Goal: Information Seeking & Learning: Learn about a topic

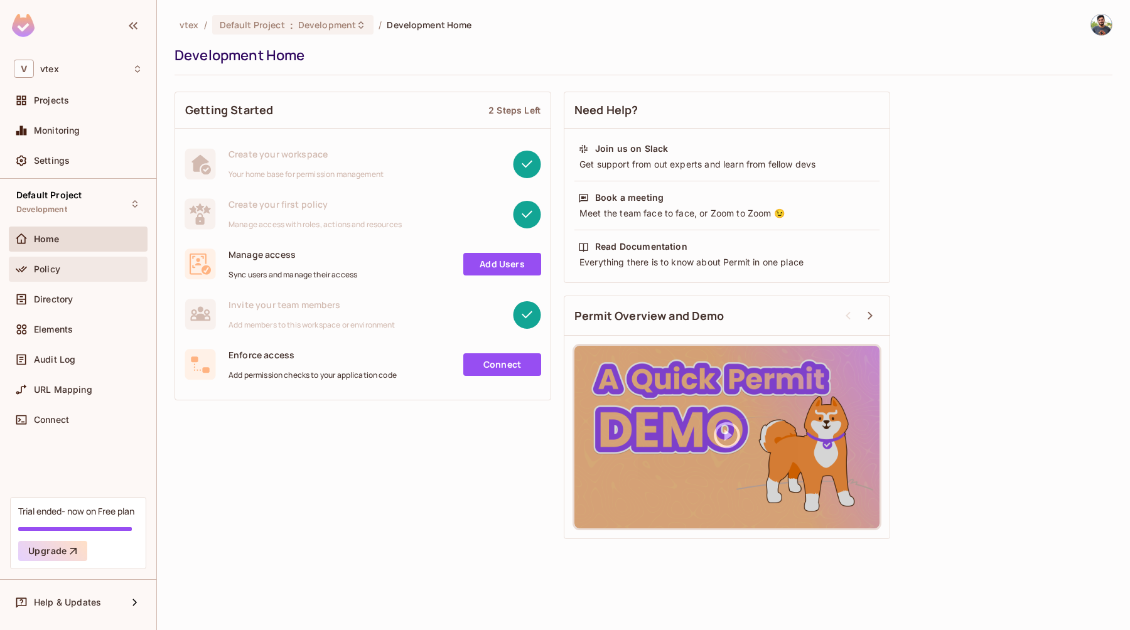
click at [60, 278] on div "Policy" at bounding box center [78, 269] width 139 height 25
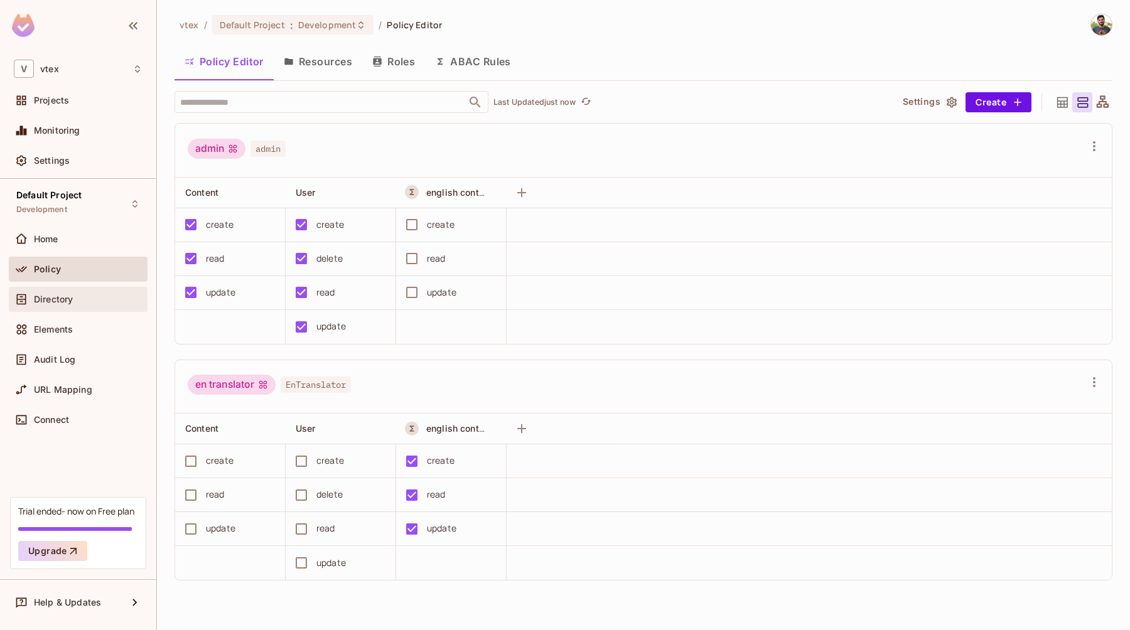
click at [75, 308] on div "Directory" at bounding box center [78, 299] width 139 height 25
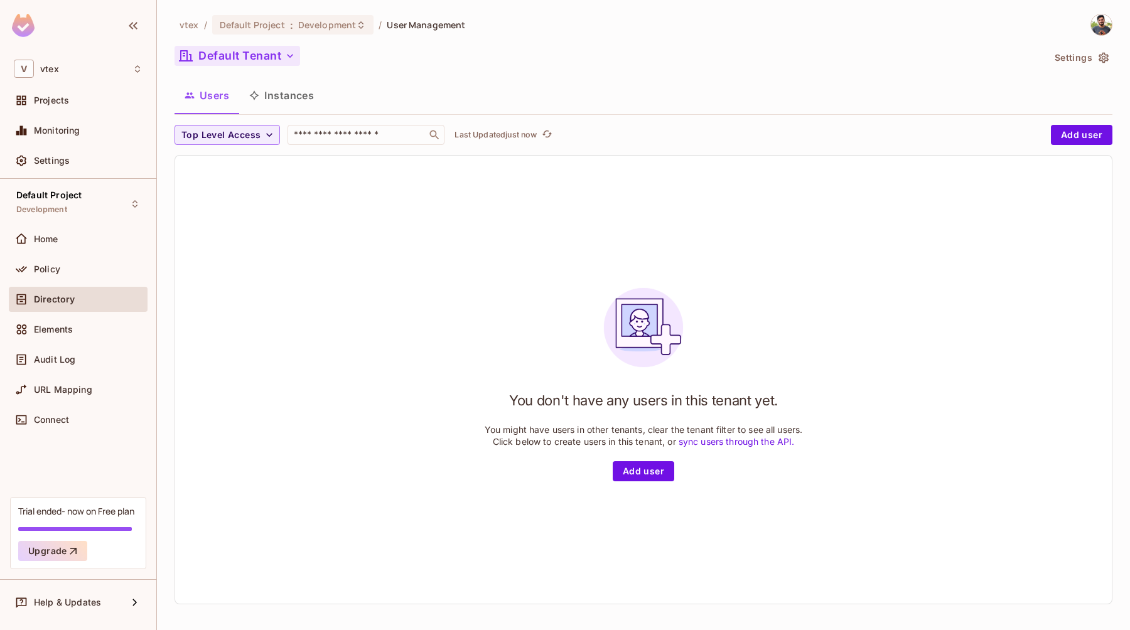
click at [284, 60] on icon "button" at bounding box center [290, 56] width 13 height 13
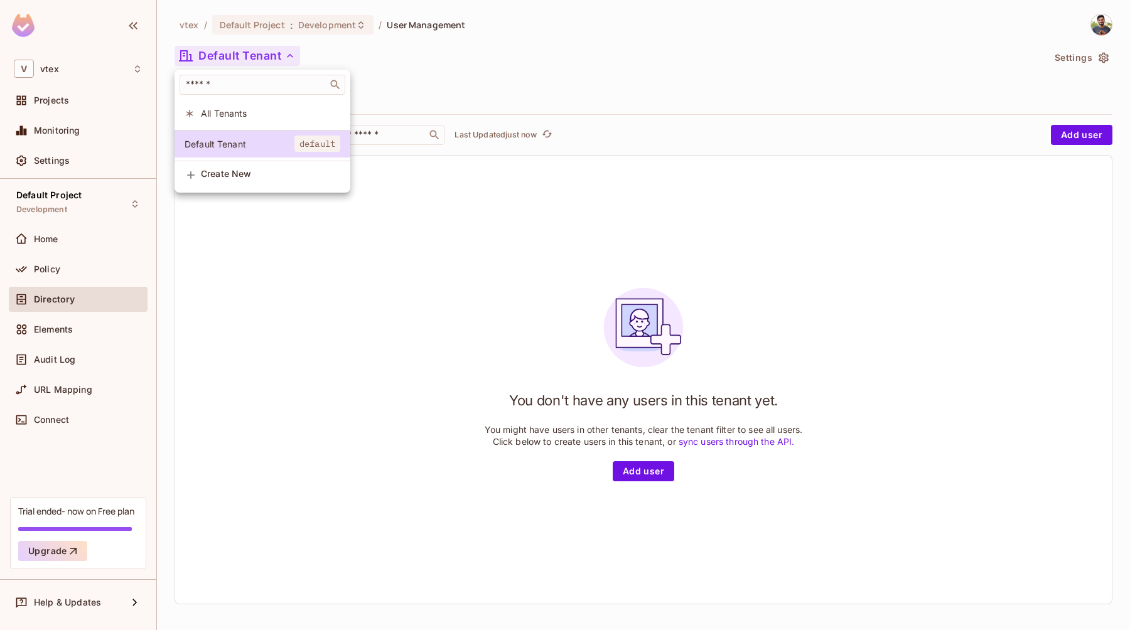
click at [646, 114] on div at bounding box center [565, 315] width 1130 height 630
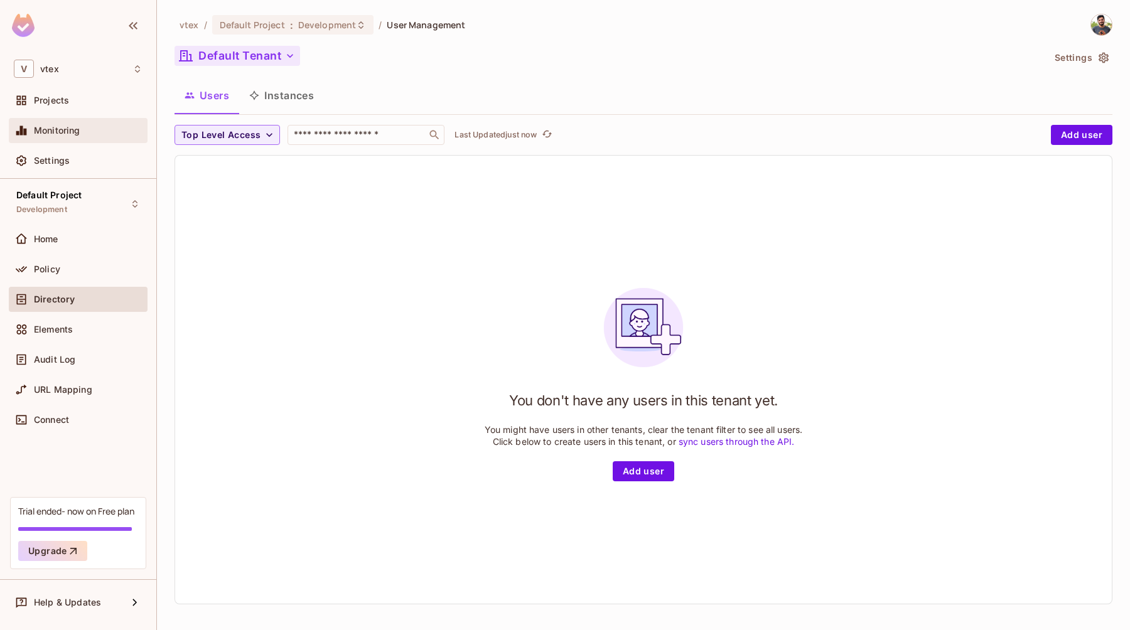
click at [102, 136] on div "Monitoring" at bounding box center [78, 130] width 129 height 15
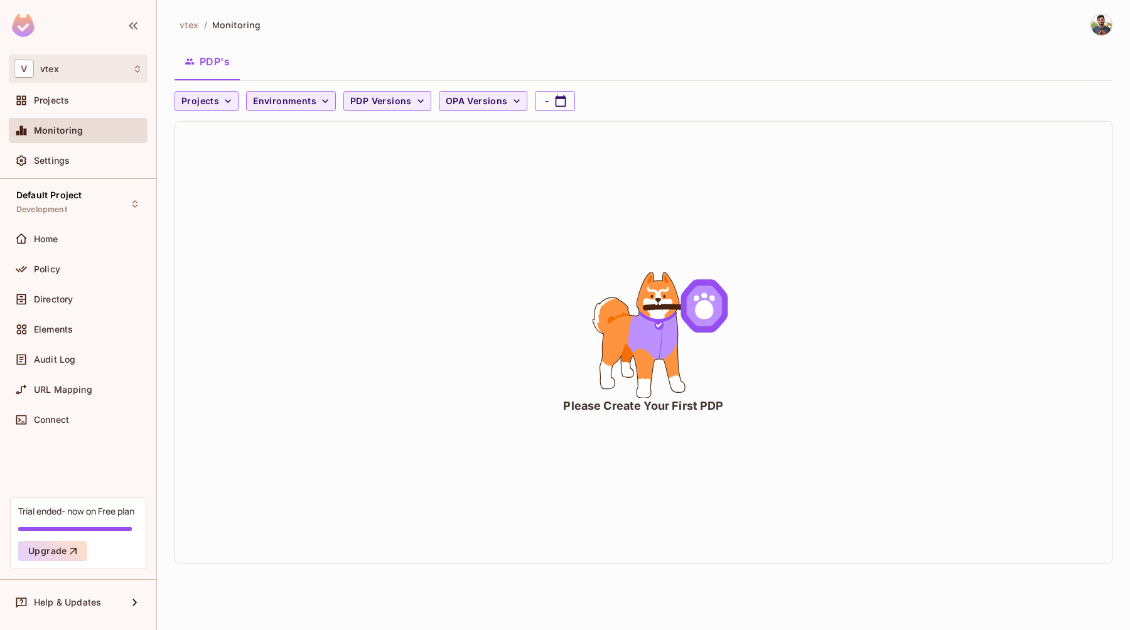
click at [62, 67] on div "V vtex" at bounding box center [78, 69] width 129 height 18
click at [63, 67] on div at bounding box center [565, 315] width 1130 height 630
click at [48, 106] on div "Projects" at bounding box center [78, 100] width 129 height 15
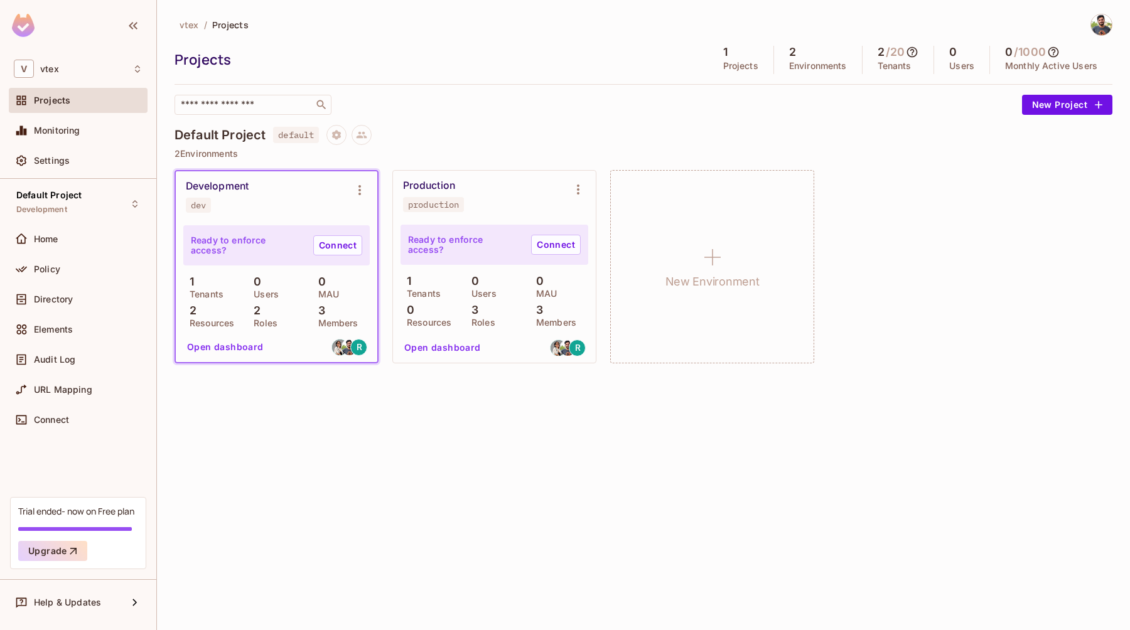
click at [379, 420] on div "vtex / Projects Projects 1 Projects 2 Environments 2 / 20 Tenants 0 Users 0 / 1…" at bounding box center [643, 315] width 973 height 630
click at [1112, 19] on div at bounding box center [1095, 25] width 33 height 22
click at [1100, 22] on img at bounding box center [1101, 24] width 21 height 21
click at [1063, 216] on div at bounding box center [565, 315] width 1130 height 630
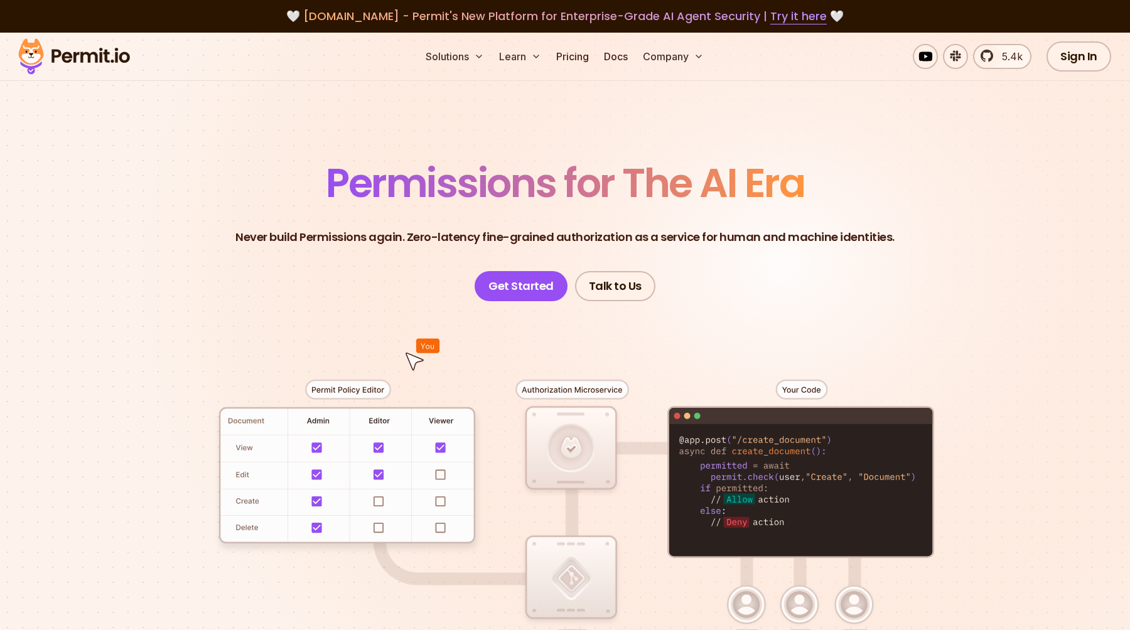
click at [188, 166] on header "Permissions for The AI Era Never build Permissions again. Zero-latency fine-gra…" at bounding box center [565, 232] width 879 height 138
click at [778, 14] on link "Try it here" at bounding box center [798, 16] width 56 height 16
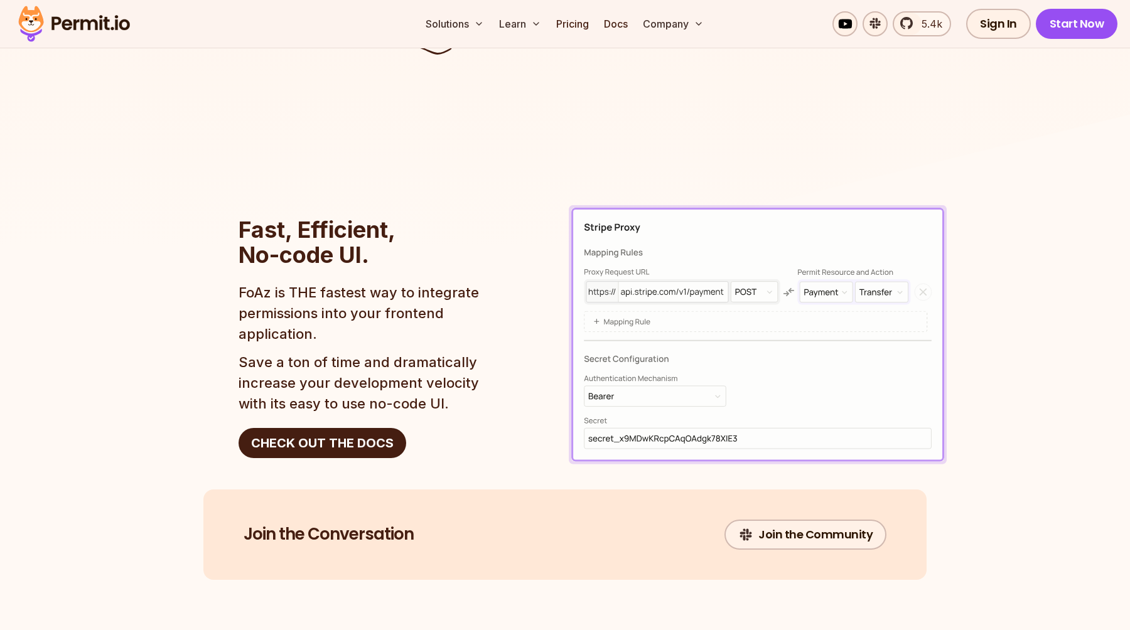
scroll to position [1929, 0]
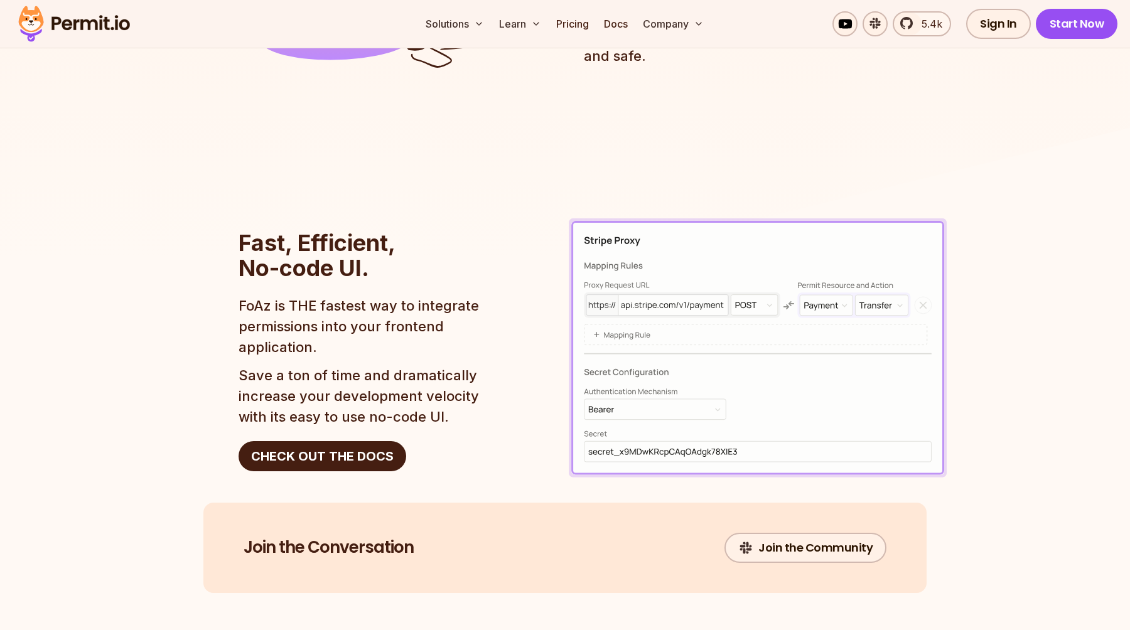
click at [721, 290] on img at bounding box center [758, 347] width 378 height 259
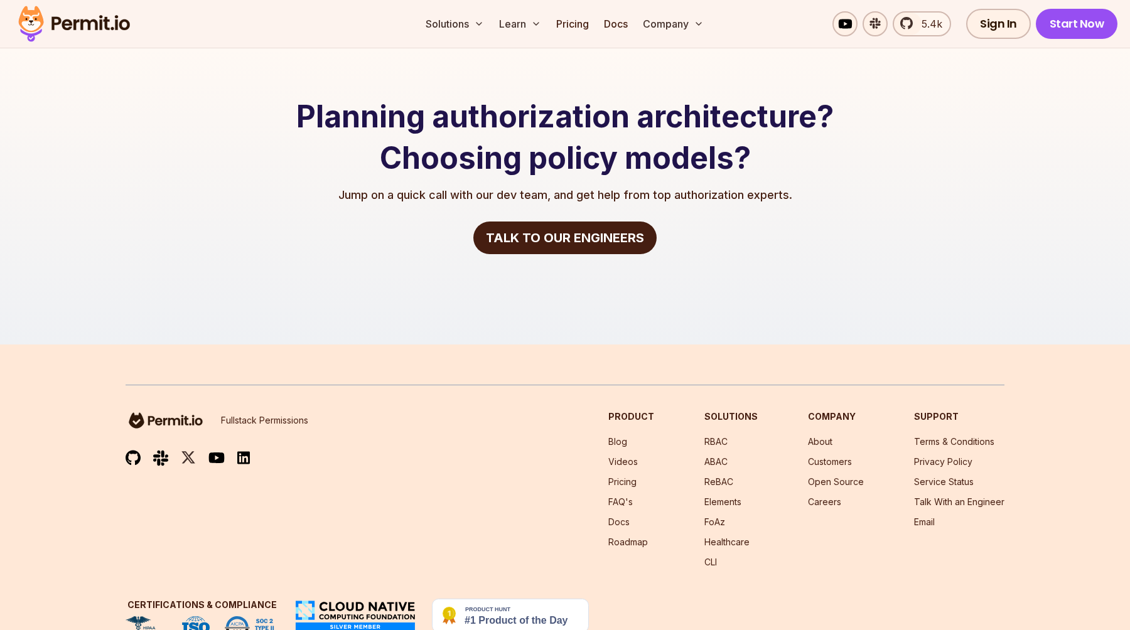
scroll to position [2620, 0]
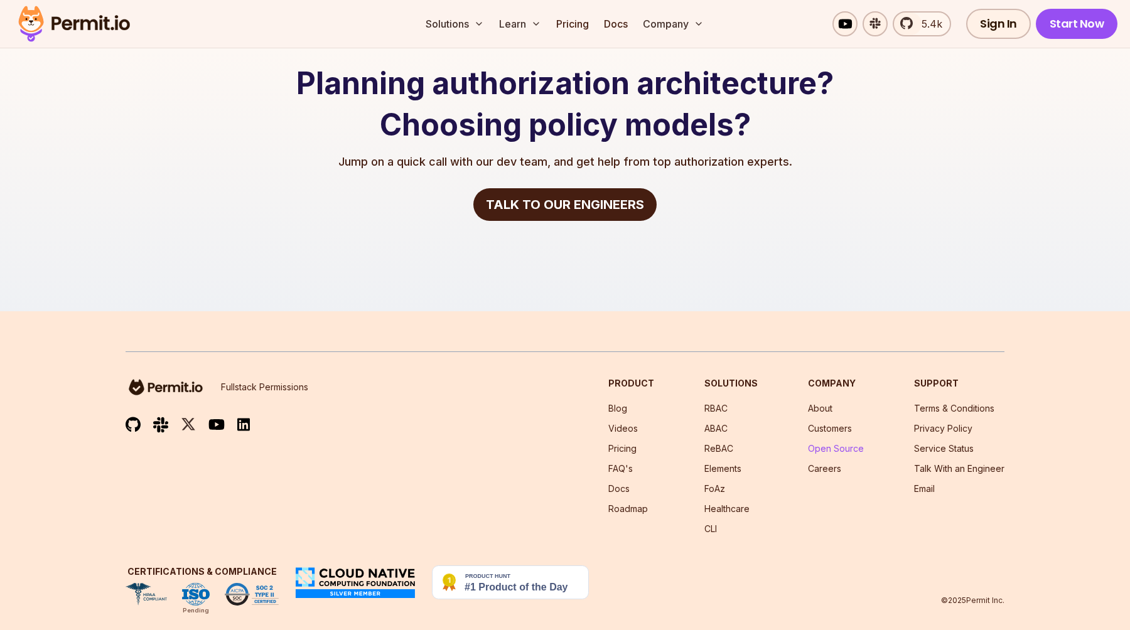
click at [852, 443] on link "Open Source" at bounding box center [836, 448] width 56 height 11
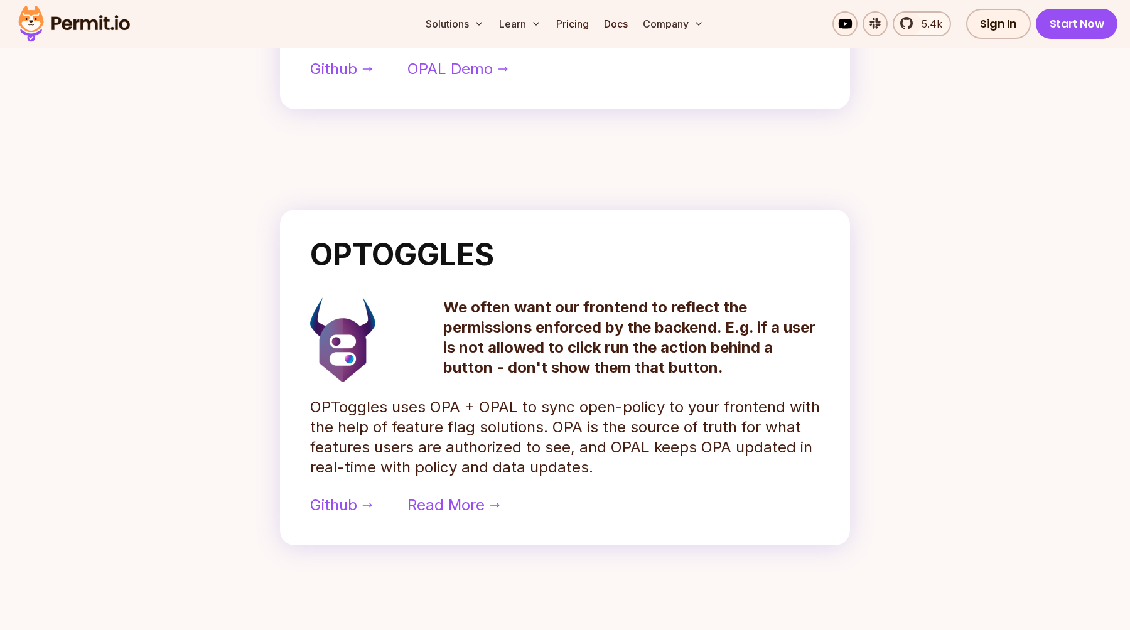
scroll to position [888, 0]
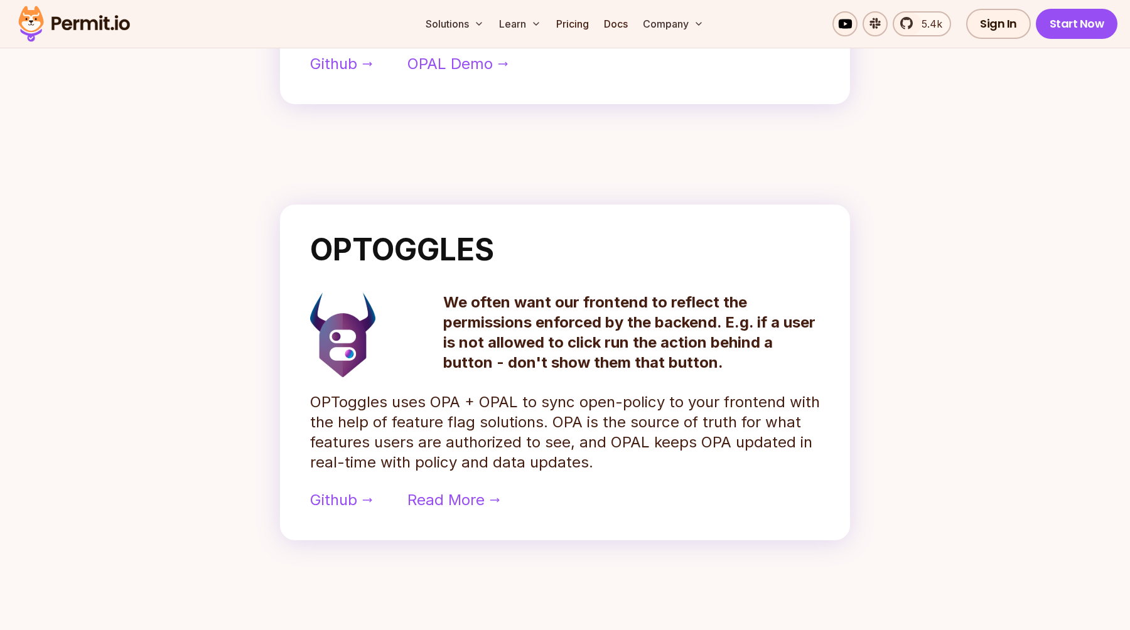
click at [471, 304] on p "We often want our frontend to reflect the permissions enforced by the backend. …" at bounding box center [631, 333] width 377 height 80
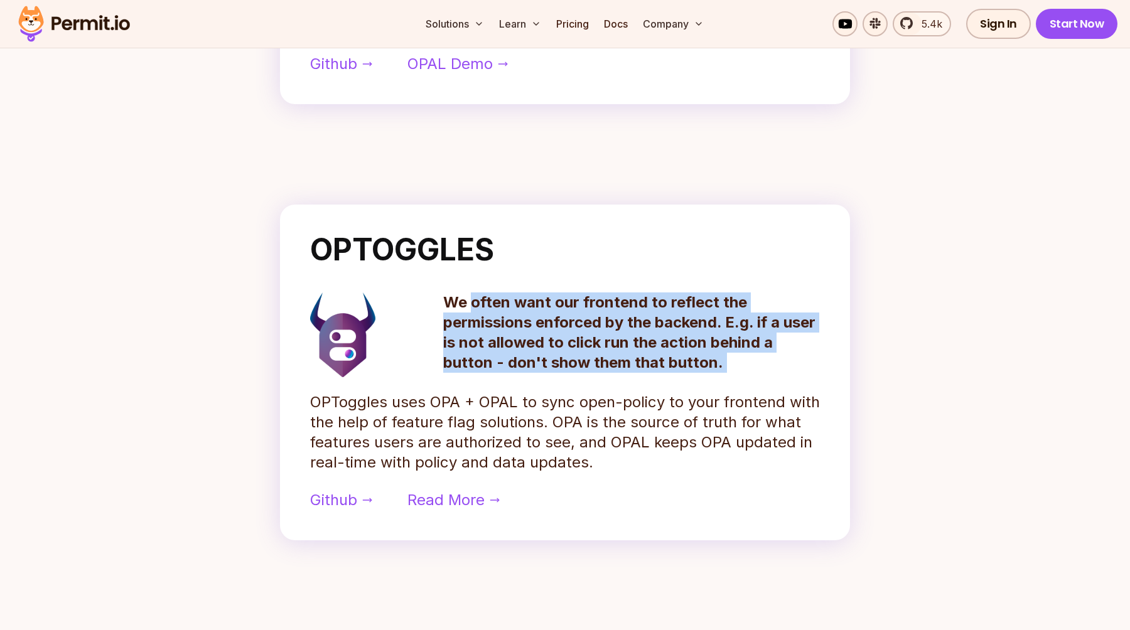
drag, startPoint x: 471, startPoint y: 304, endPoint x: 763, endPoint y: 368, distance: 298.7
click at [763, 371] on p "We often want our frontend to reflect the permissions enforced by the backend. …" at bounding box center [631, 333] width 377 height 80
click at [763, 368] on p "We often want our frontend to reflect the permissions enforced by the backend. …" at bounding box center [631, 333] width 377 height 80
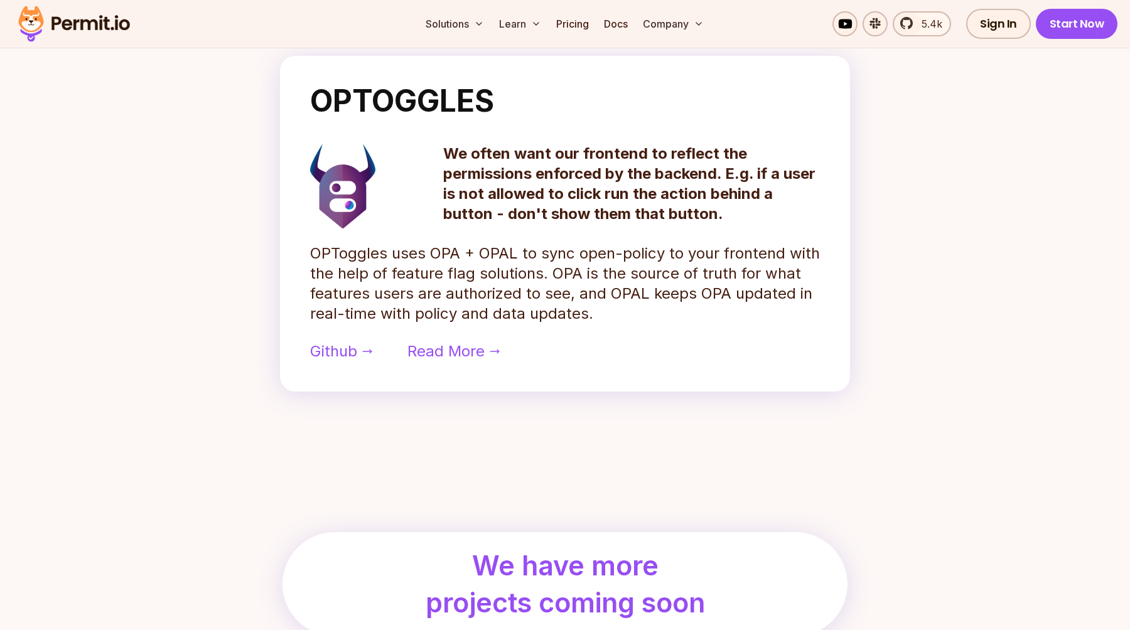
scroll to position [1038, 0]
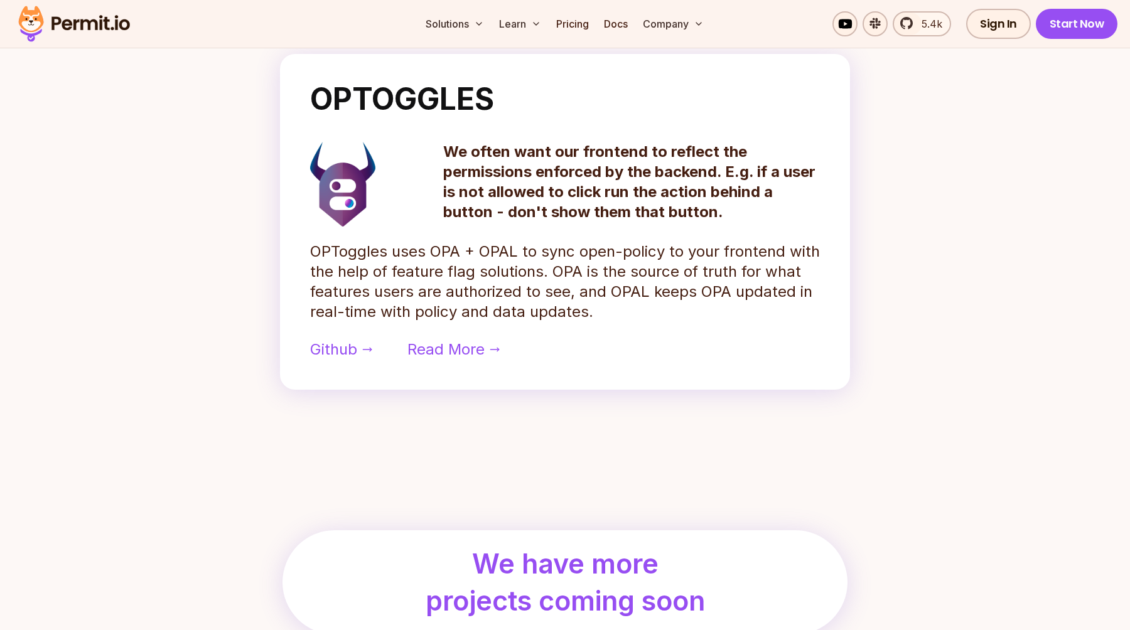
click at [327, 252] on p "OPToggles uses OPA + OPAL to sync open-policy to your frontend with the help of…" at bounding box center [565, 282] width 510 height 80
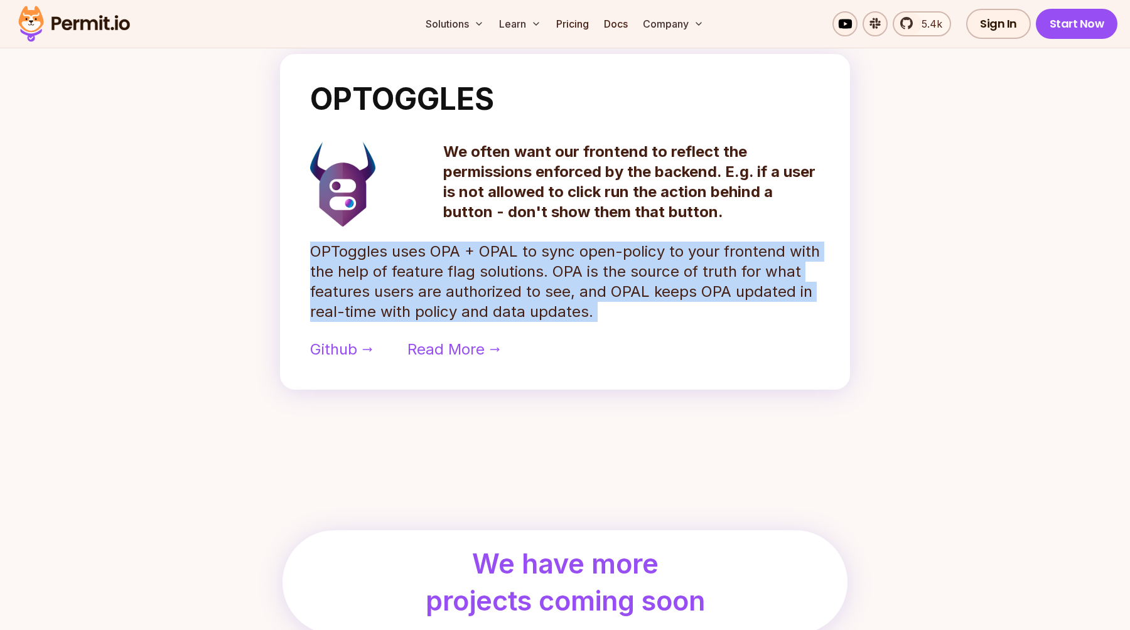
click at [327, 252] on p "OPToggles uses OPA + OPAL to sync open-policy to your frontend with the help of…" at bounding box center [565, 282] width 510 height 80
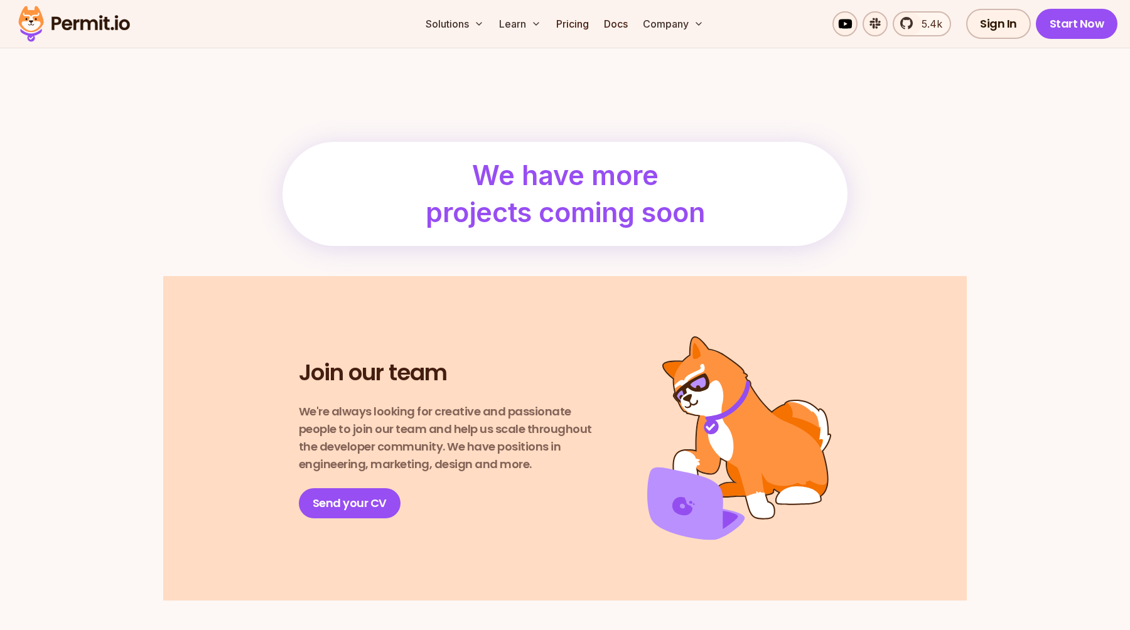
scroll to position [1428, 0]
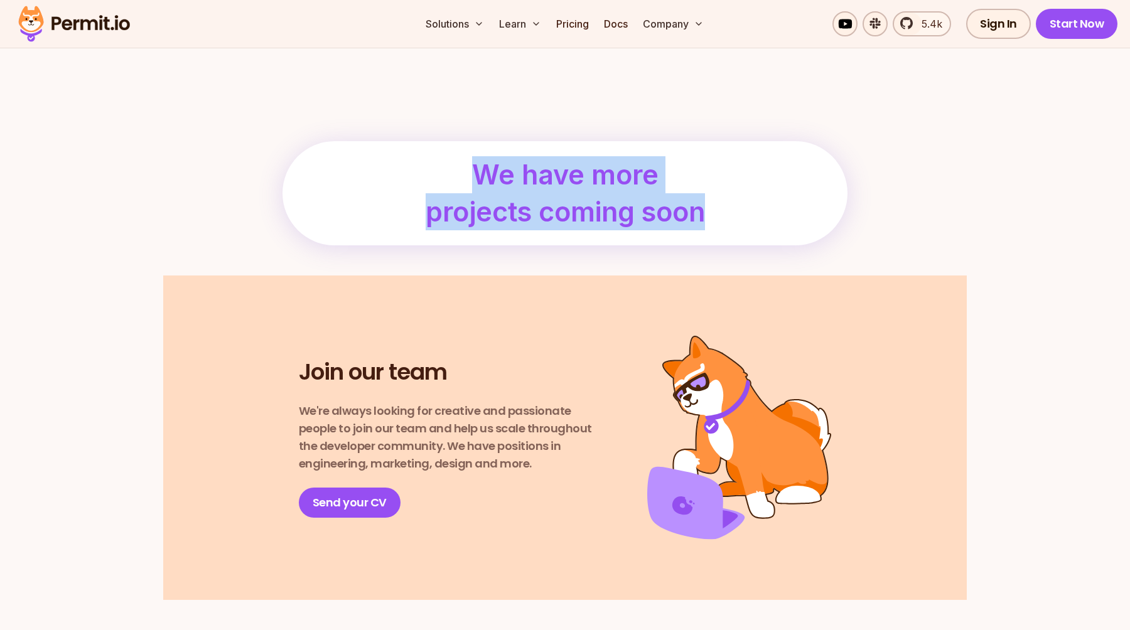
drag, startPoint x: 471, startPoint y: 176, endPoint x: 820, endPoint y: 237, distance: 353.6
click at [820, 237] on div "We have more projects coming soon" at bounding box center [564, 193] width 565 height 104
click at [820, 236] on div "We have more projects coming soon" at bounding box center [564, 193] width 565 height 104
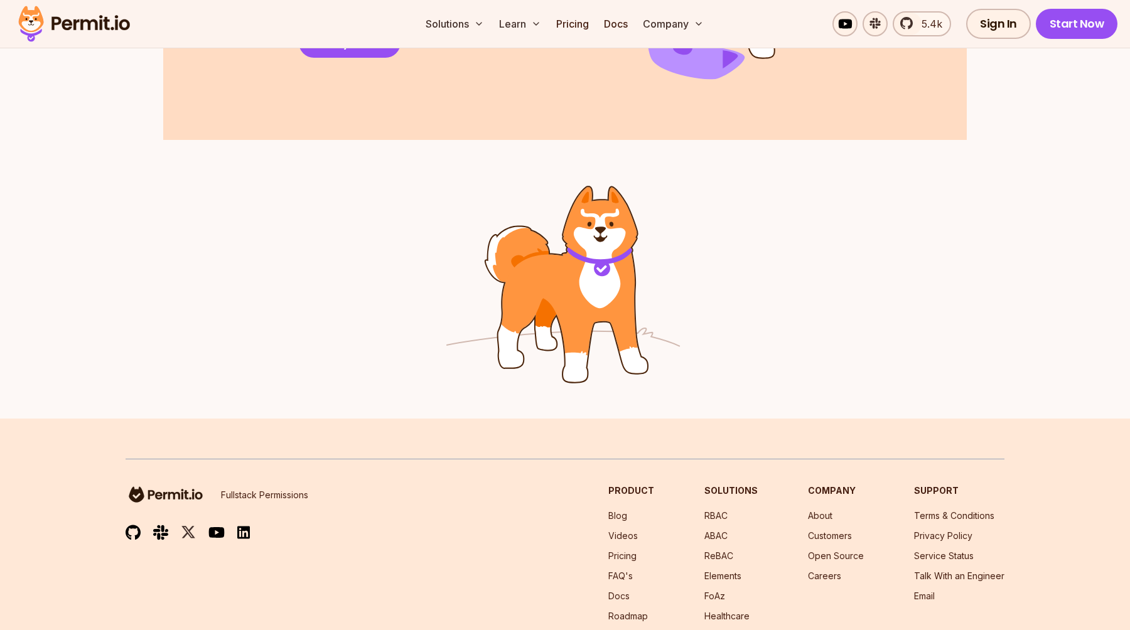
scroll to position [2011, 0]
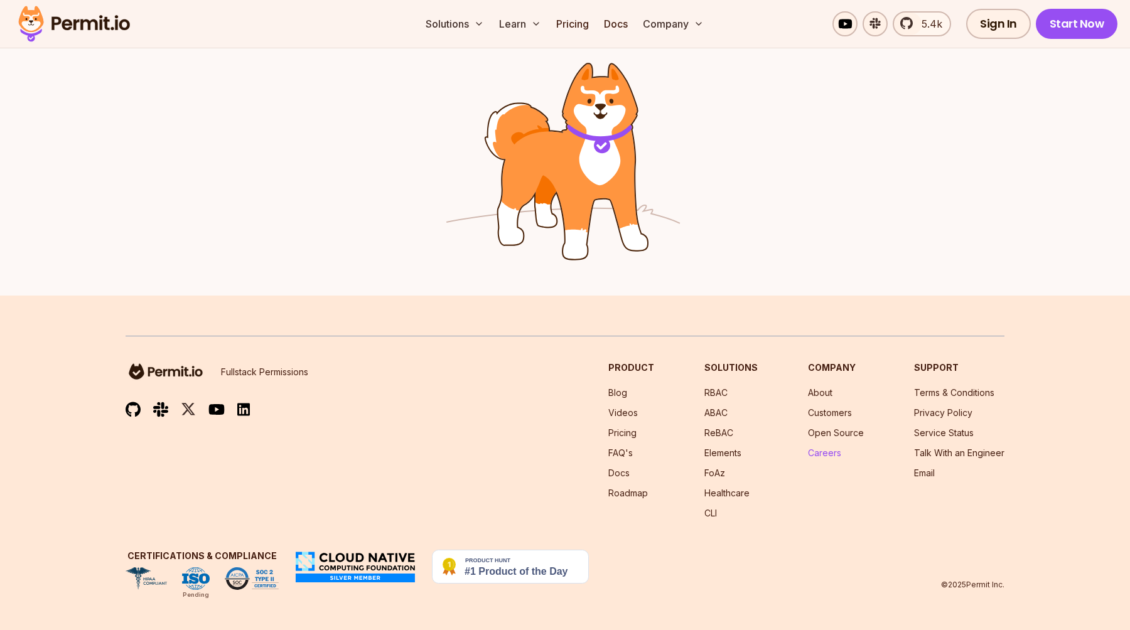
click at [827, 456] on link "Careers" at bounding box center [824, 453] width 33 height 11
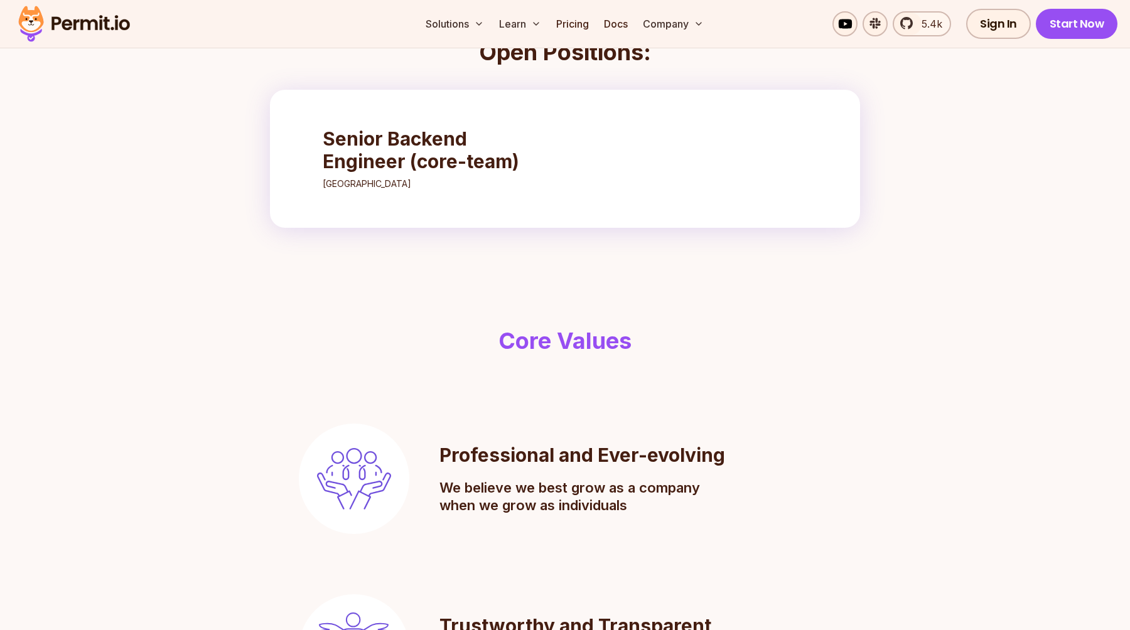
scroll to position [427, 0]
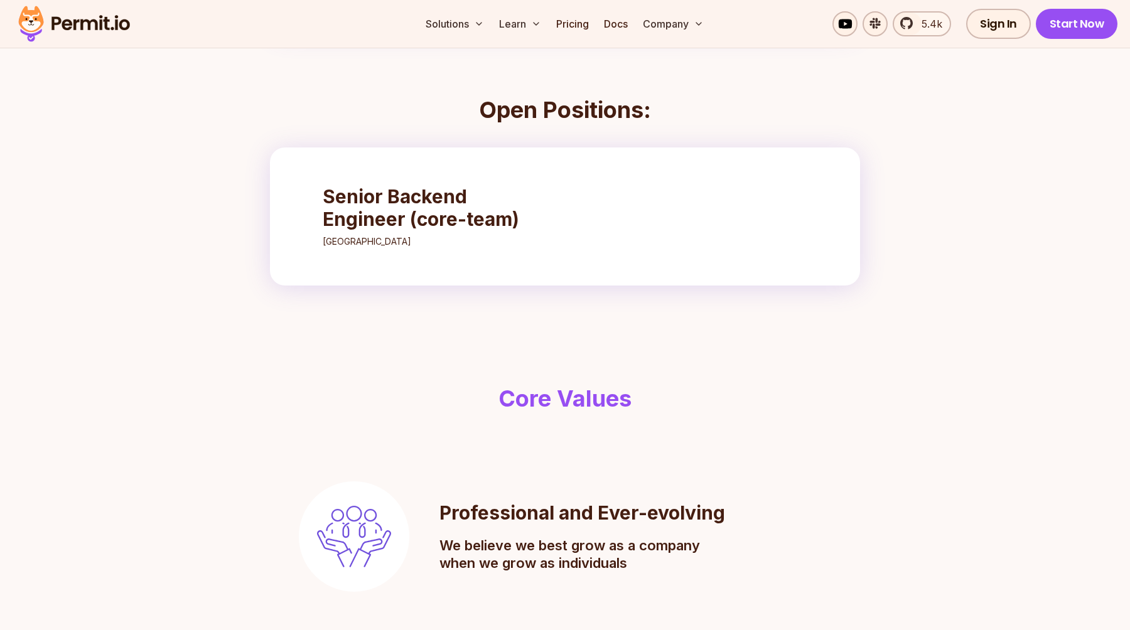
click at [439, 239] on p "[GEOGRAPHIC_DATA]" at bounding box center [434, 241] width 222 height 13
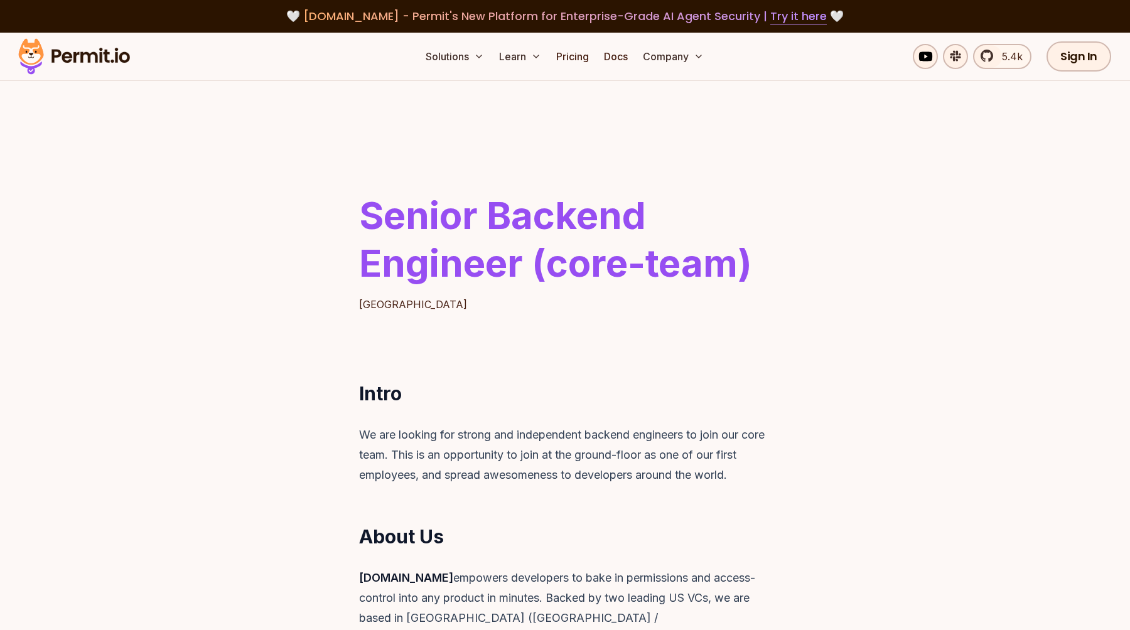
click at [799, 64] on div "5.4k Sign In Start Now" at bounding box center [933, 56] width 368 height 30
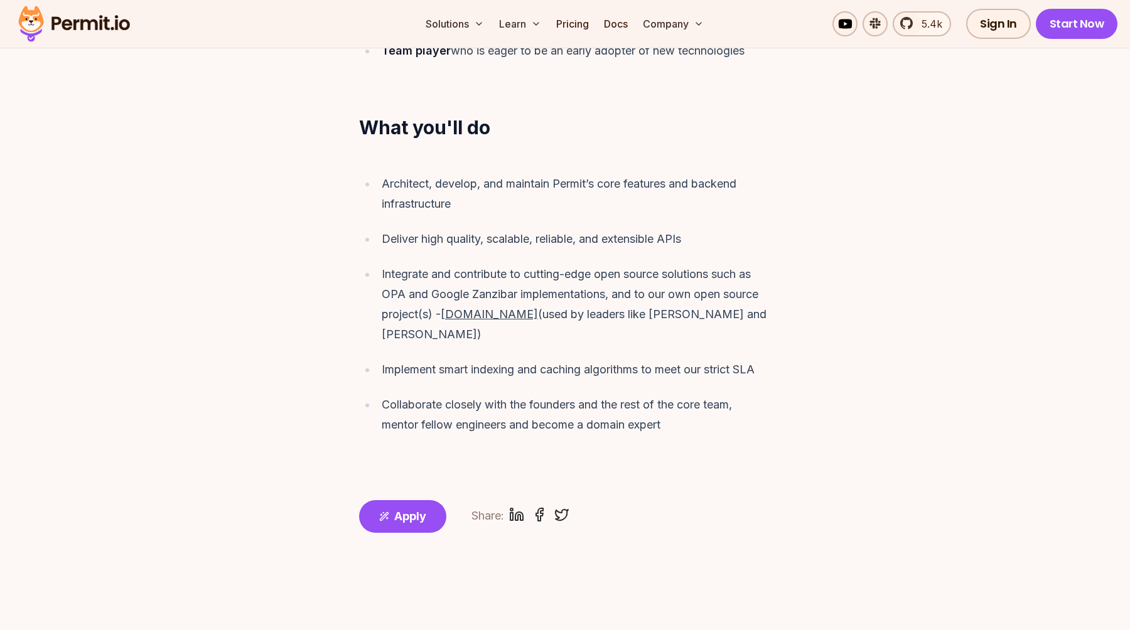
scroll to position [1122, 0]
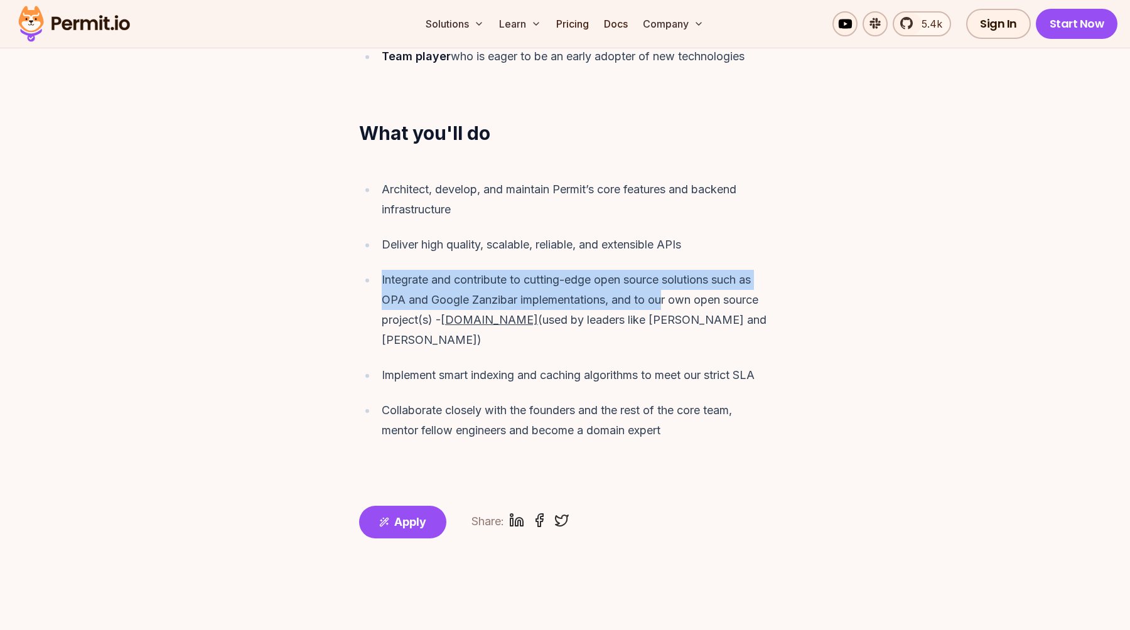
drag, startPoint x: 378, startPoint y: 258, endPoint x: 665, endPoint y: 270, distance: 287.8
click at [665, 270] on li "Integrate and contribute to cutting-edge open source solutions such as OPA and …" at bounding box center [574, 310] width 394 height 80
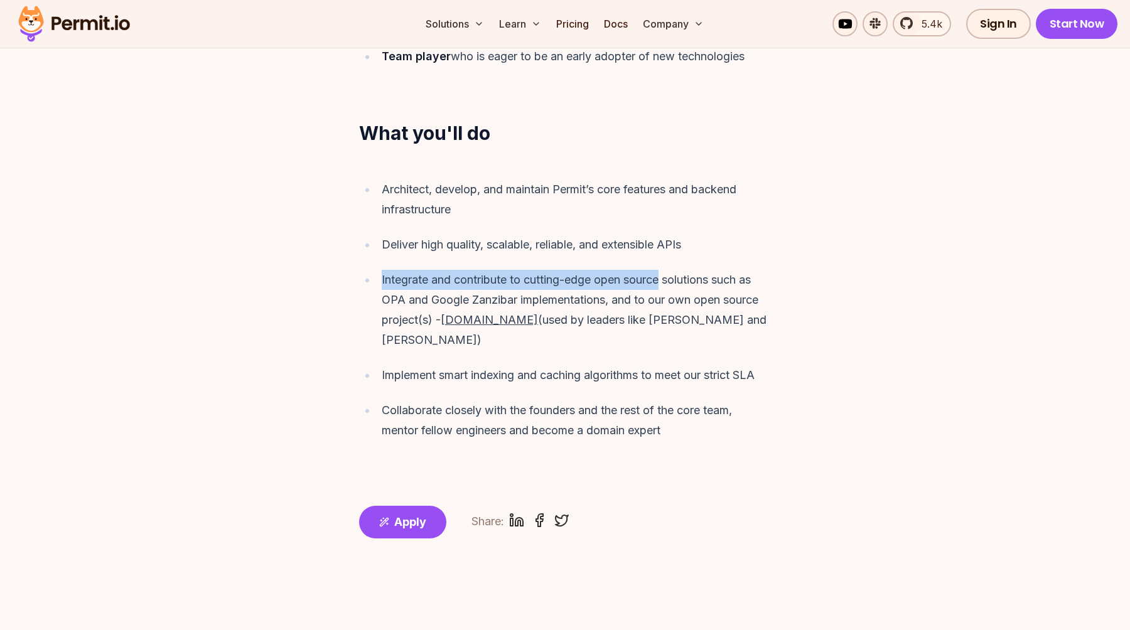
click at [665, 270] on div "Integrate and contribute to cutting-edge open source solutions such as OPA and …" at bounding box center [576, 310] width 389 height 80
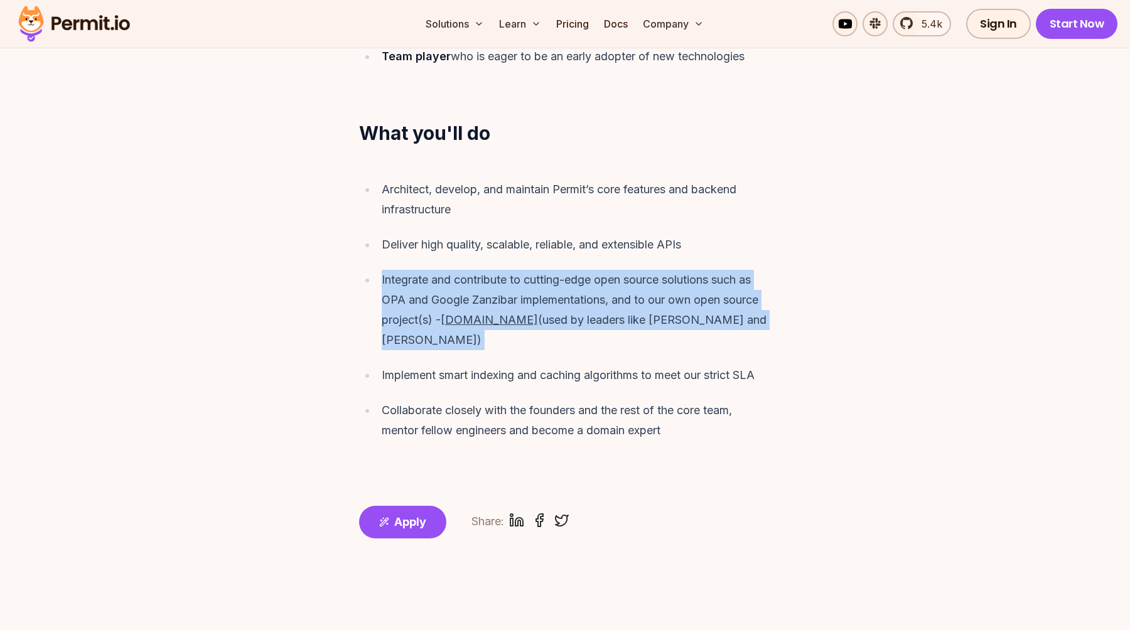
click at [665, 270] on div "Integrate and contribute to cutting-edge open source solutions such as OPA and …" at bounding box center [576, 310] width 389 height 80
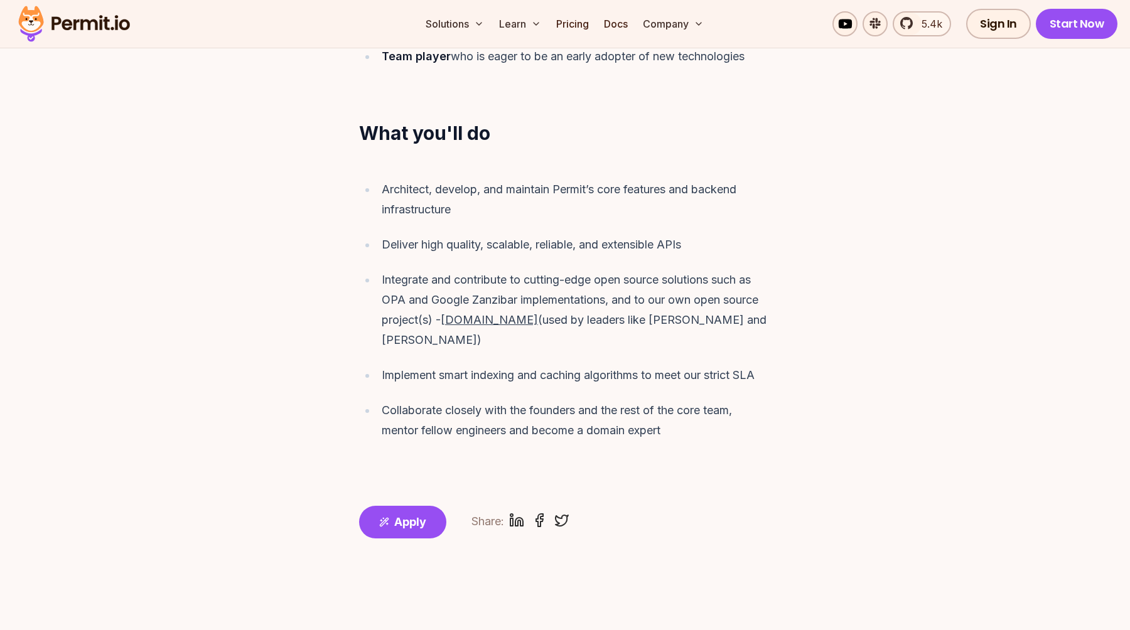
click at [790, 305] on div "Architect, develop, and maintain Permit’s core features and backend infrastruct…" at bounding box center [565, 309] width 482 height 291
click at [454, 313] on u "[DOMAIN_NAME]" at bounding box center [489, 319] width 97 height 13
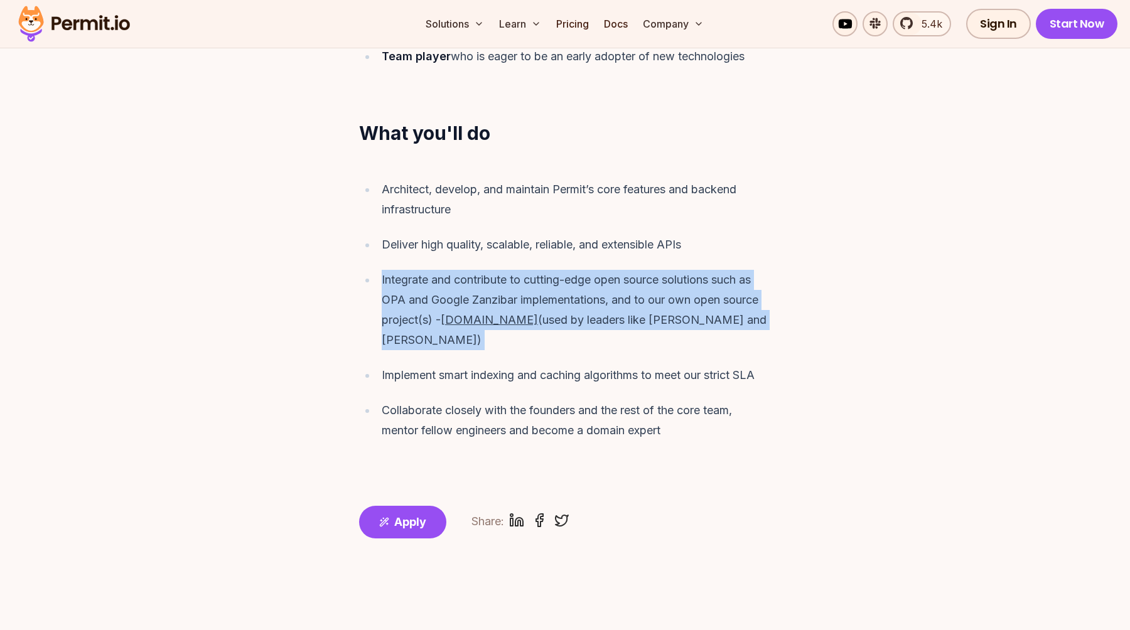
drag, startPoint x: 454, startPoint y: 304, endPoint x: 467, endPoint y: 304, distance: 13.2
click at [467, 313] on u "[DOMAIN_NAME]" at bounding box center [489, 319] width 97 height 13
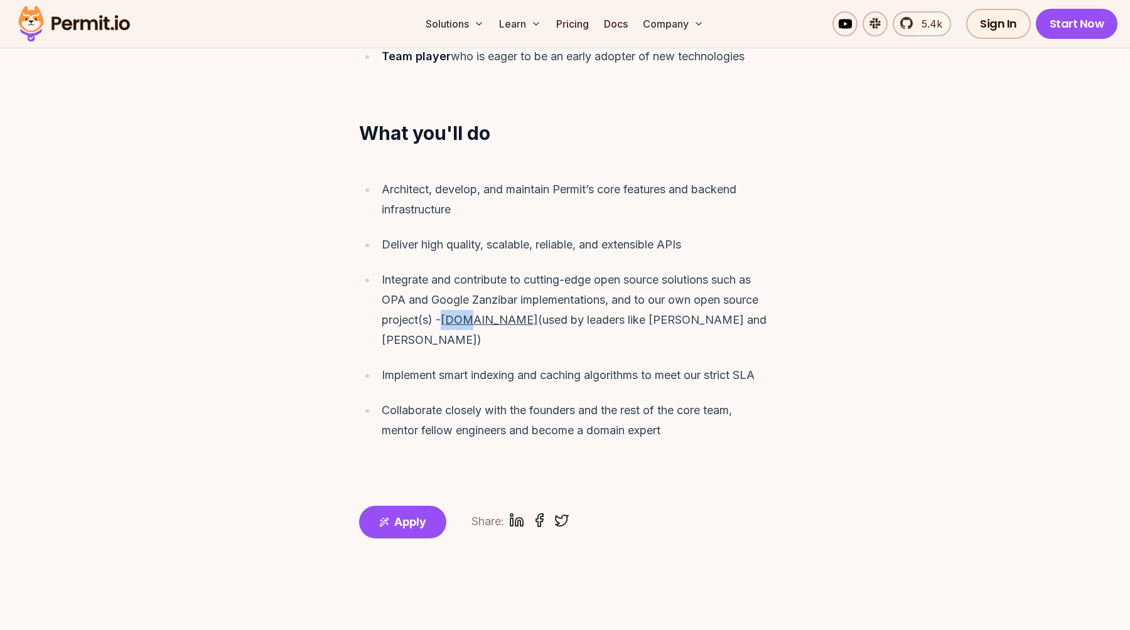
click at [467, 313] on u "[DOMAIN_NAME]" at bounding box center [489, 319] width 97 height 13
drag, startPoint x: 489, startPoint y: 302, endPoint x: 469, endPoint y: 303, distance: 20.1
click at [473, 313] on u "[DOMAIN_NAME]" at bounding box center [489, 319] width 97 height 13
